Goal: Use online tool/utility: Utilize a website feature to perform a specific function

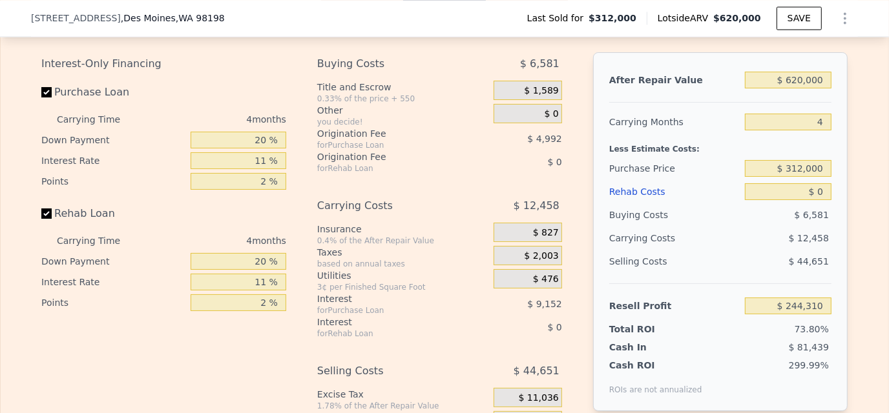
scroll to position [1997, 0]
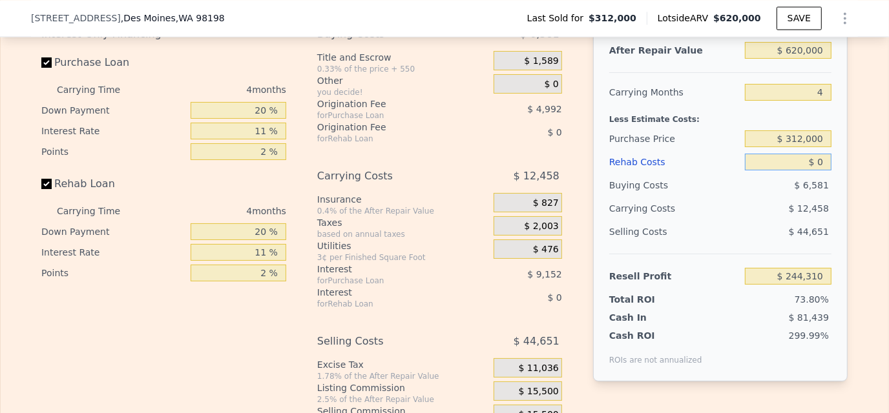
click at [798, 171] on input "$ 0" at bounding box center [788, 162] width 87 height 17
drag, startPoint x: 806, startPoint y: 172, endPoint x: 820, endPoint y: 174, distance: 14.9
click at [807, 171] on input "$ 0" at bounding box center [788, 162] width 87 height 17
click at [820, 171] on input "$ 0" at bounding box center [788, 162] width 87 height 17
type input "$ 50"
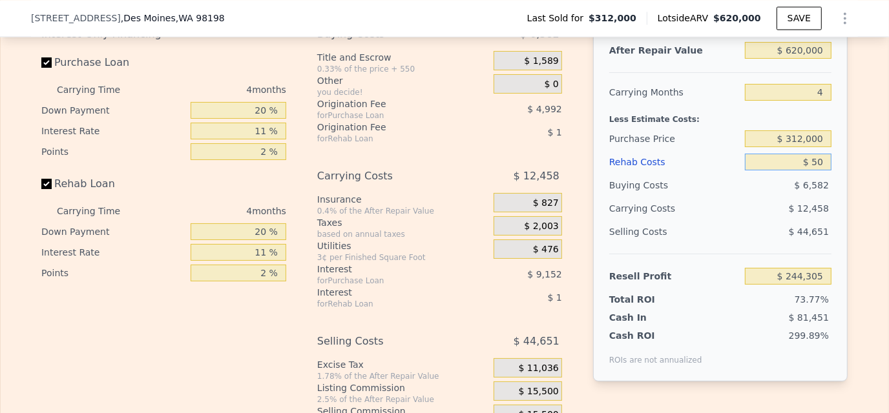
type input "$ 244,259"
type input "$ 5,000"
type input "$ 239,082"
type input "$ 50,000"
type input "$ 192,042"
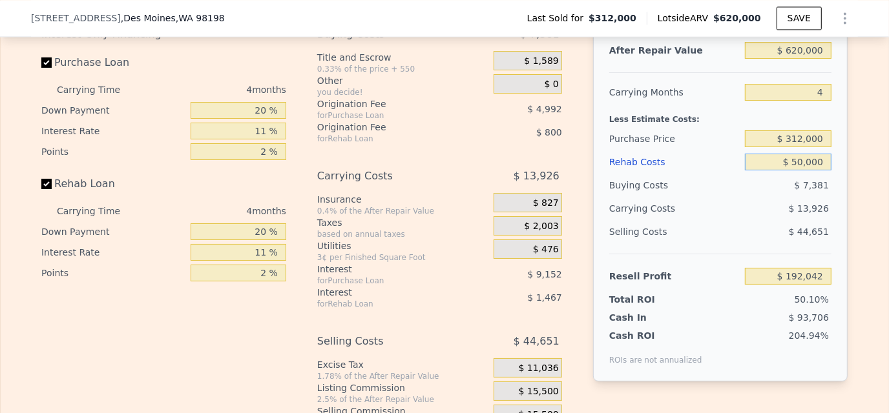
type input "$ 50,000"
click at [781, 147] on input "$ 312,000" at bounding box center [788, 138] width 87 height 17
drag, startPoint x: 781, startPoint y: 155, endPoint x: 822, endPoint y: 156, distance: 41.4
click at [822, 147] on input "$ 312,000" at bounding box center [788, 138] width 87 height 17
type input "$ 450,000"
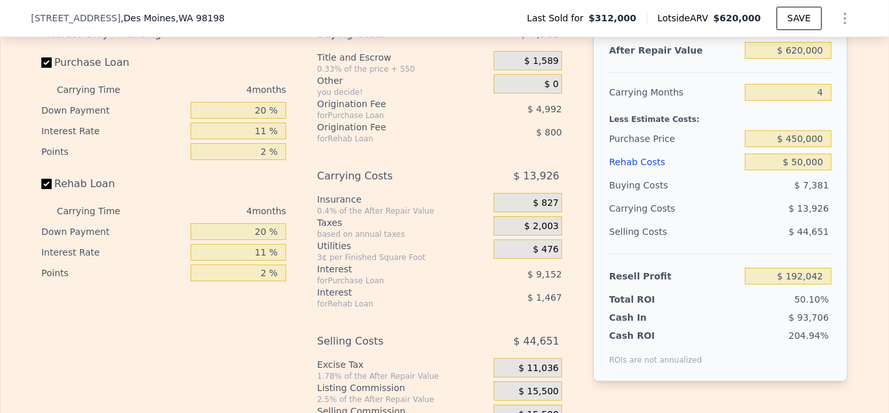
click at [703, 147] on div "Purchase Price" at bounding box center [674, 138] width 130 height 23
type input "$ 47,326"
drag, startPoint x: 251, startPoint y: 245, endPoint x: 281, endPoint y: 245, distance: 29.7
click at [281, 245] on div "Interest-Only Financing Purchase Loan Carrying Time 4 months Down Payment 20 % …" at bounding box center [168, 237] width 255 height 429
type input "1 %"
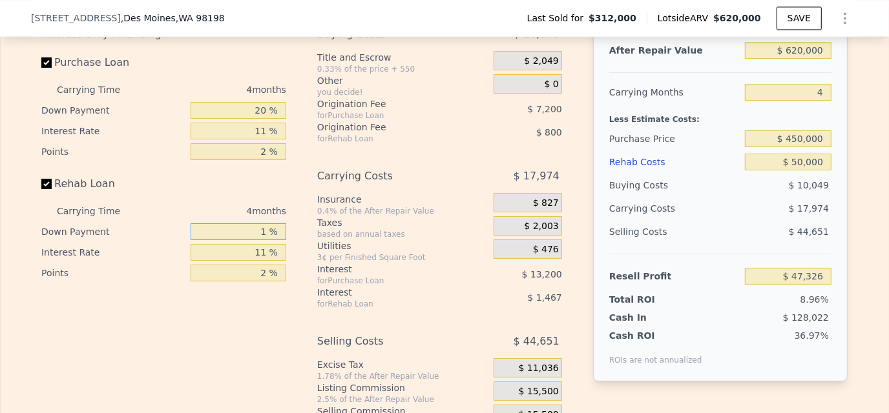
type input "$ 46,788"
type input "10 %"
type input "$ 47,042"
type input "10 %"
drag, startPoint x: 245, startPoint y: 265, endPoint x: 277, endPoint y: 265, distance: 32.3
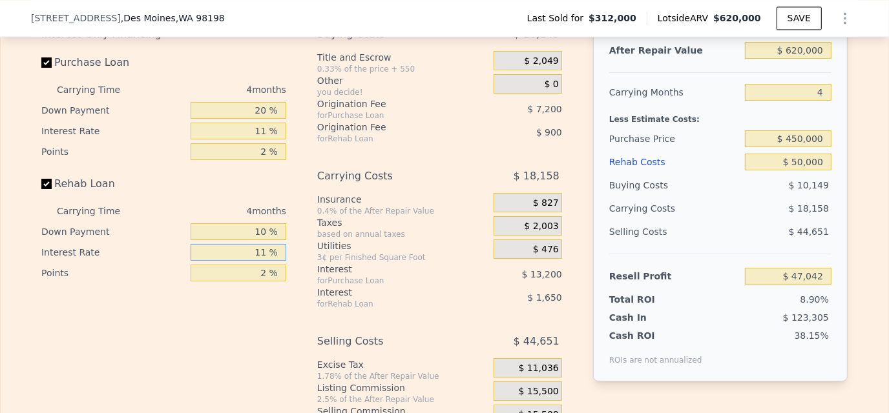
click at [255, 261] on input "11 %" at bounding box center [239, 252] width 96 height 17
click at [277, 261] on input "11 %" at bounding box center [239, 252] width 96 height 17
type input "1 %"
type input "$ 48,542"
type input "10 %"
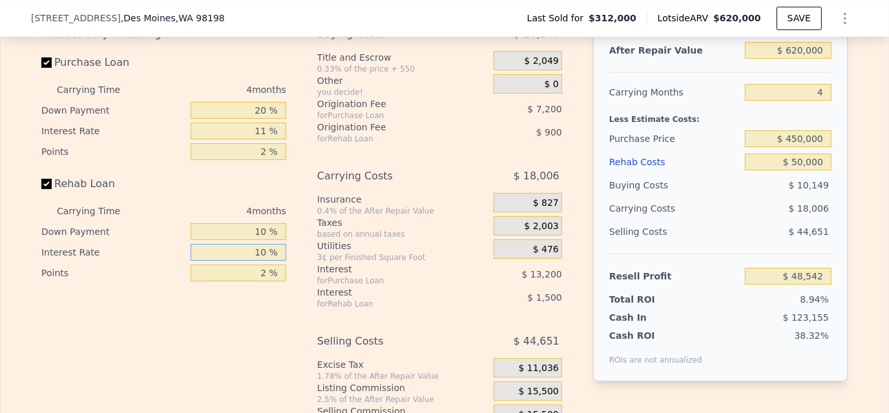
type input "$ 47,194"
type input "10 %"
drag, startPoint x: 251, startPoint y: 284, endPoint x: 273, endPoint y: 283, distance: 22.0
click at [273, 282] on input "2 %" at bounding box center [239, 273] width 96 height 17
type input "1 %"
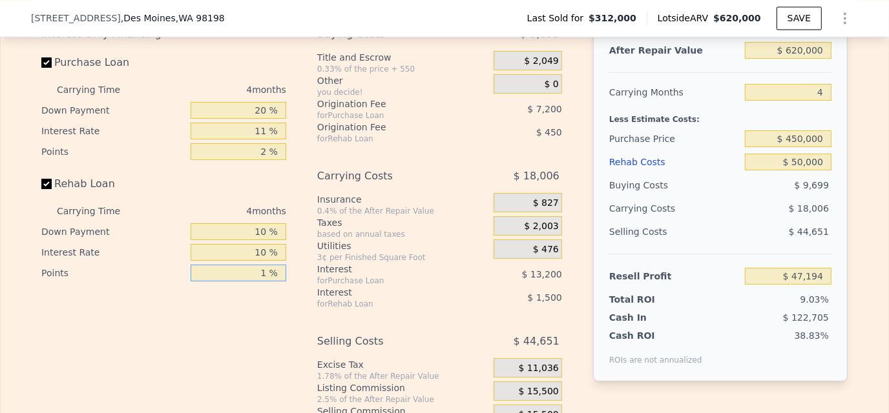
type input "$ 47,644"
type input "1.5 %"
type input "$ 47,419"
type input "1.5 %"
drag, startPoint x: 253, startPoint y: 167, endPoint x: 287, endPoint y: 167, distance: 33.6
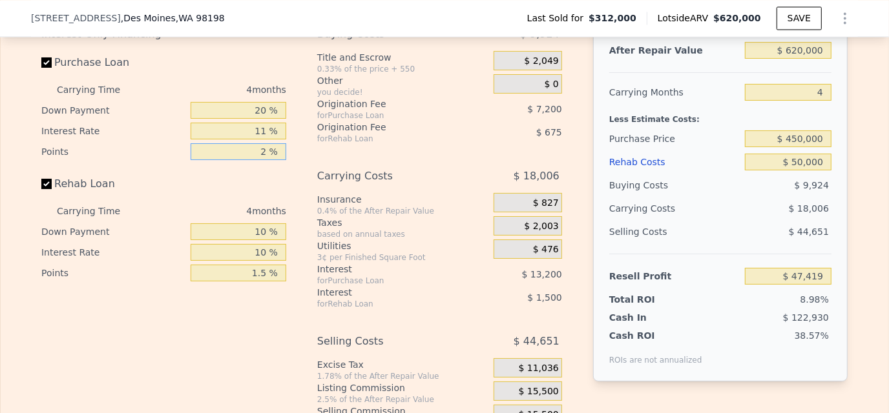
click at [287, 167] on div "Interest-Only Financing Purchase Loan Carrying Time 4 months Down Payment 20 % …" at bounding box center [168, 237] width 255 height 429
type input "1 %"
type input "$ 51,019"
type input "1.5 %"
type input "$ 49,219"
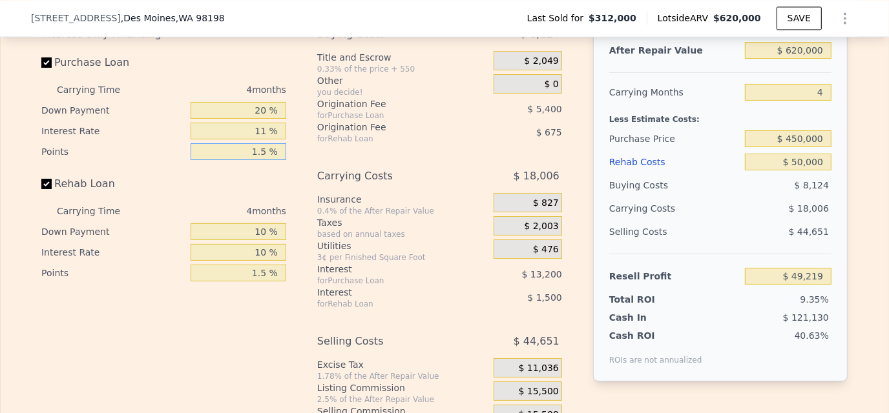
type input "1.5 %"
drag, startPoint x: 245, startPoint y: 148, endPoint x: 290, endPoint y: 146, distance: 44.6
click at [290, 146] on div "Interest-Only Financing Purchase Loan Carrying Time 4 months Down Payment 20 % …" at bounding box center [168, 237] width 255 height 429
type input "10 %"
type input "$ 50,419"
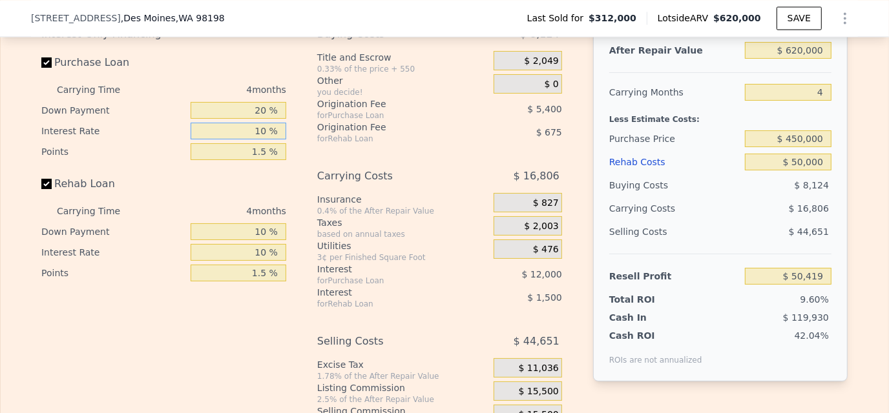
type input "10 %"
click at [249, 119] on input "20 %" at bounding box center [239, 110] width 96 height 17
click at [285, 121] on div "Interest-Only Financing Purchase Loan Carrying Time 4 months Down Payment 20 % …" at bounding box center [168, 237] width 255 height 429
drag, startPoint x: 256, startPoint y: 124, endPoint x: 295, endPoint y: 122, distance: 38.8
click at [295, 122] on div "Interest-Only Financing Purchase Loan Carrying Time 4 months Down Payment 20 % …" at bounding box center [444, 237] width 806 height 429
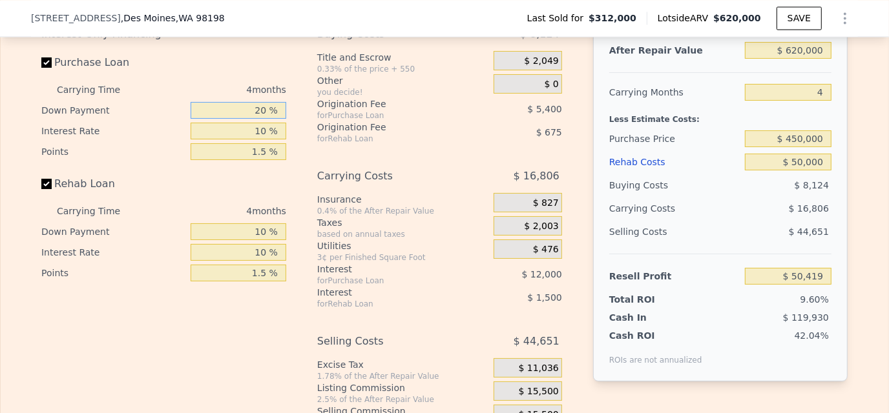
type input "2 %"
type input "$ 46,504"
type input "10 %"
type input "$ 48,244"
type input "10 %"
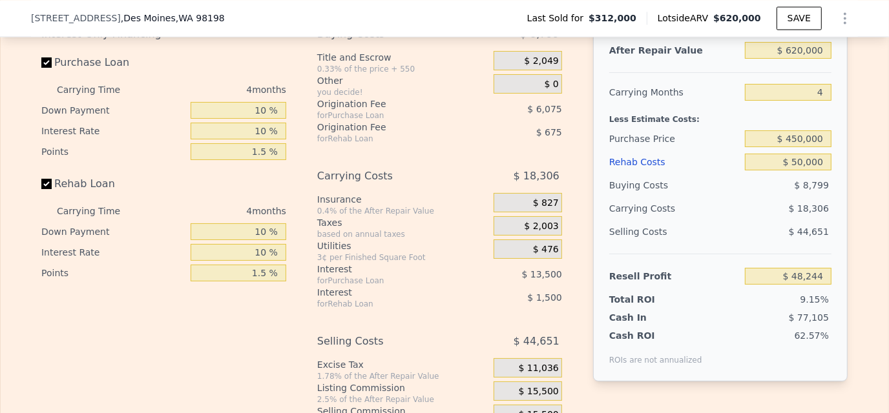
click at [291, 195] on div "Interest-Only Financing Purchase Loan Carrying Time 4 months Down Payment 10 % …" at bounding box center [168, 237] width 255 height 429
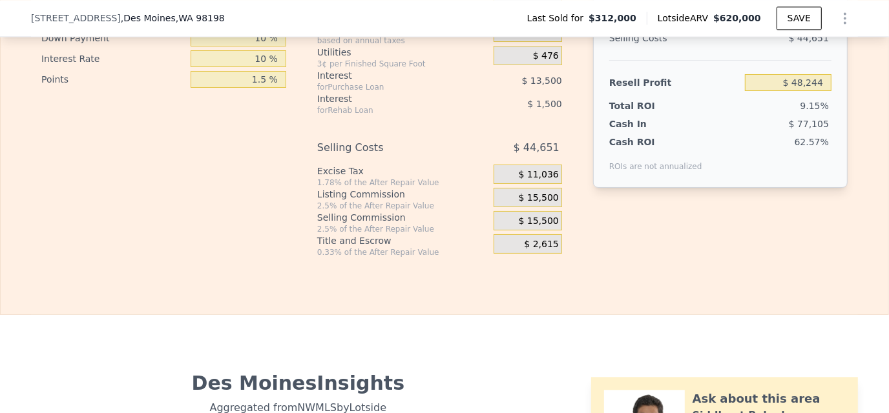
scroll to position [2127, 0]
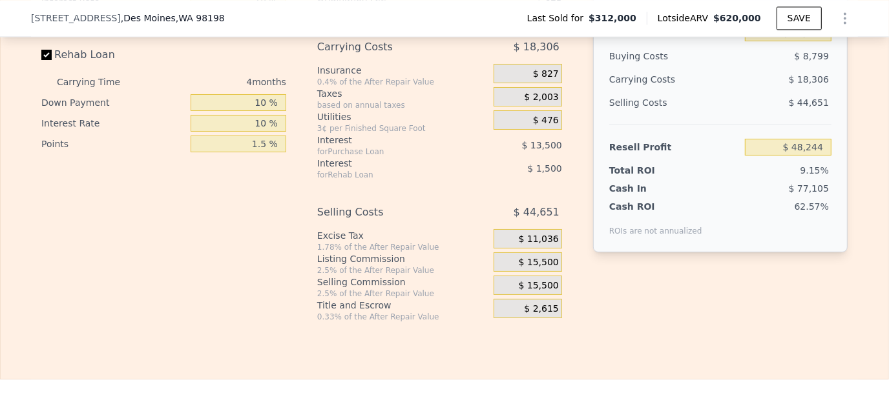
click at [517, 295] on div "$ 15,500" at bounding box center [528, 285] width 68 height 19
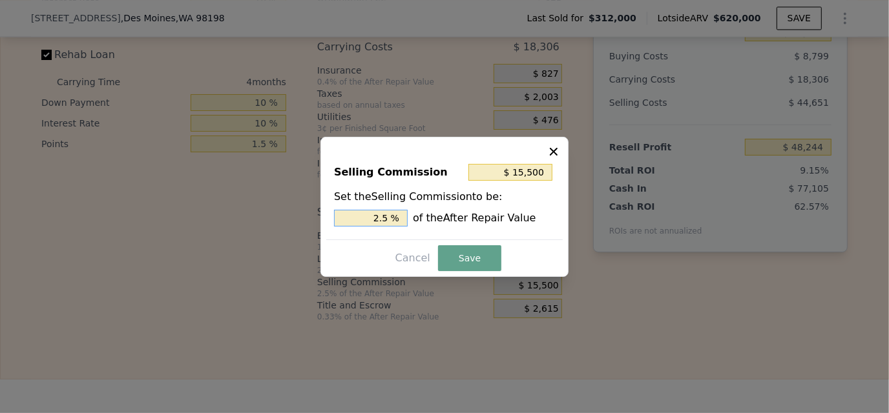
click at [374, 222] on input "2.5 %" at bounding box center [371, 218] width 74 height 17
drag, startPoint x: 377, startPoint y: 221, endPoint x: 448, endPoint y: 221, distance: 71.7
click at [448, 221] on div "2.5 % of the After Repair Value" at bounding box center [444, 218] width 221 height 17
type input "$ 6,200"
type input "1. %"
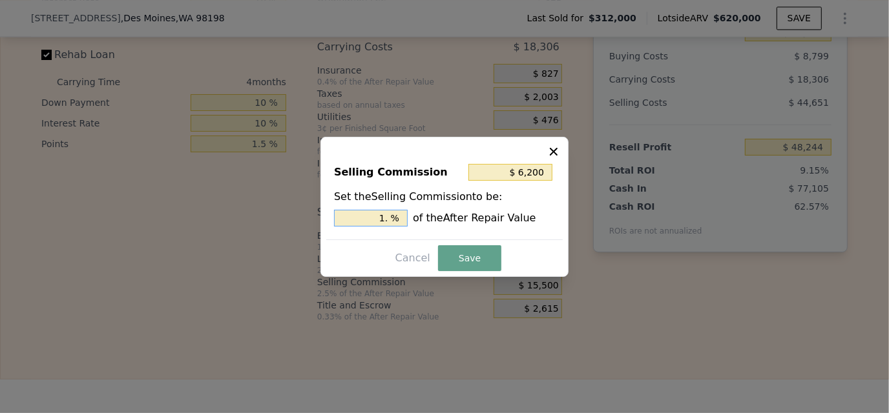
type input "$ 9,300"
type input "1.5 %"
click at [484, 260] on button "Save" at bounding box center [469, 258] width 63 height 26
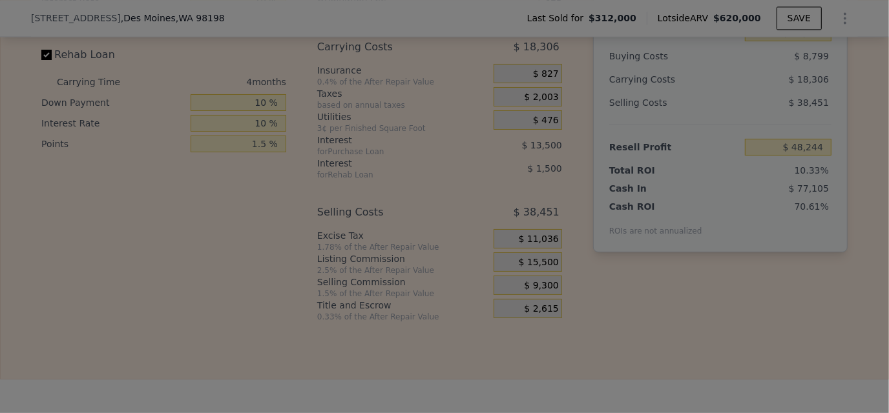
type input "$ 54,444"
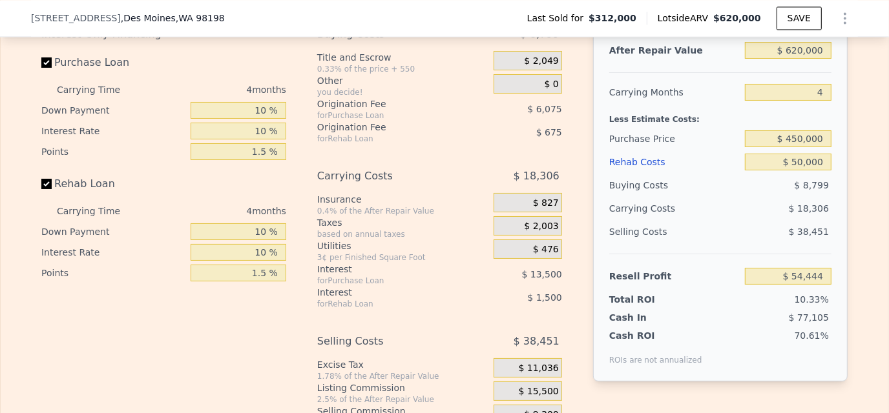
scroll to position [1933, 0]
